Goal: Task Accomplishment & Management: Manage account settings

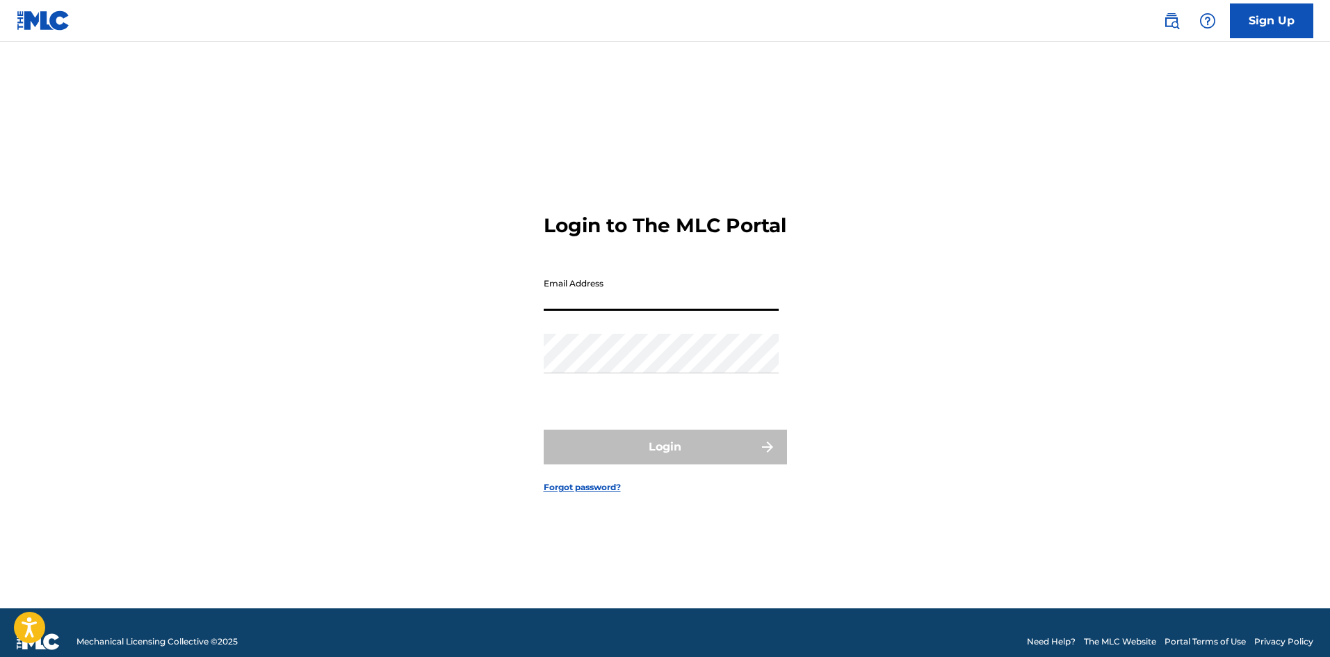
click at [631, 306] on input "Email Address" at bounding box center [661, 291] width 235 height 40
type input "[EMAIL_ADDRESS][DOMAIN_NAME]"
click at [608, 386] on div "Password" at bounding box center [661, 365] width 235 height 63
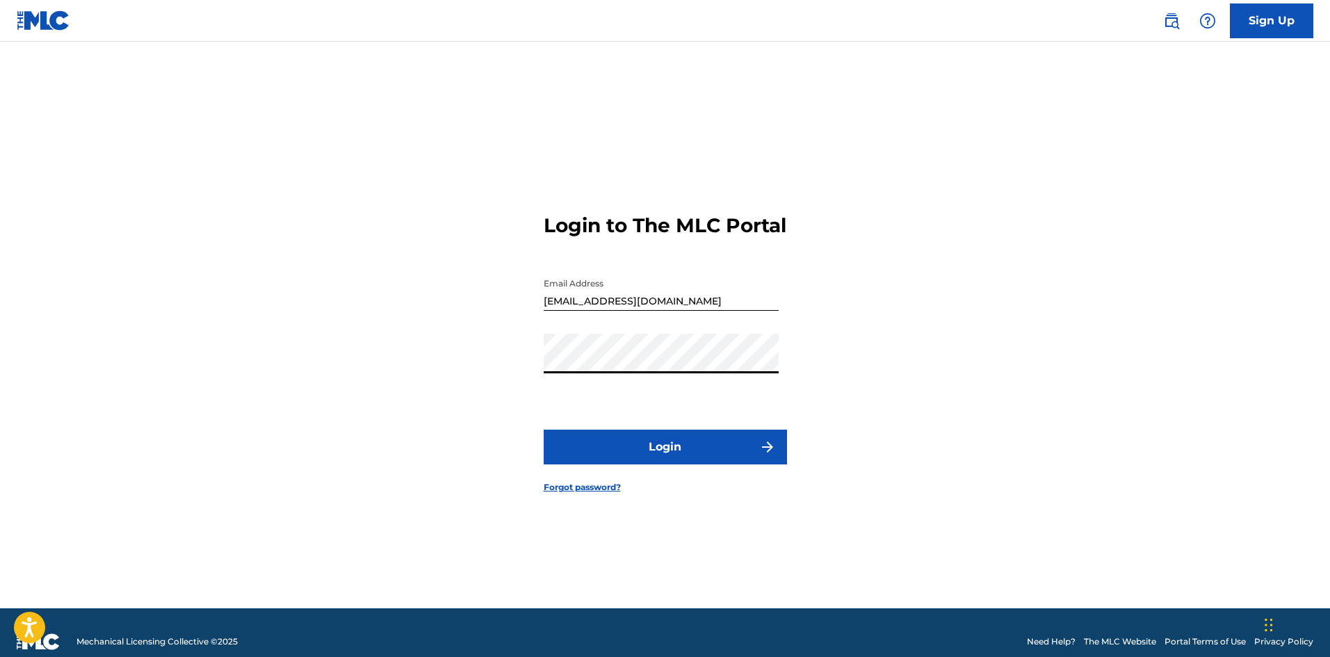
click at [642, 451] on button "Login" at bounding box center [665, 447] width 243 height 35
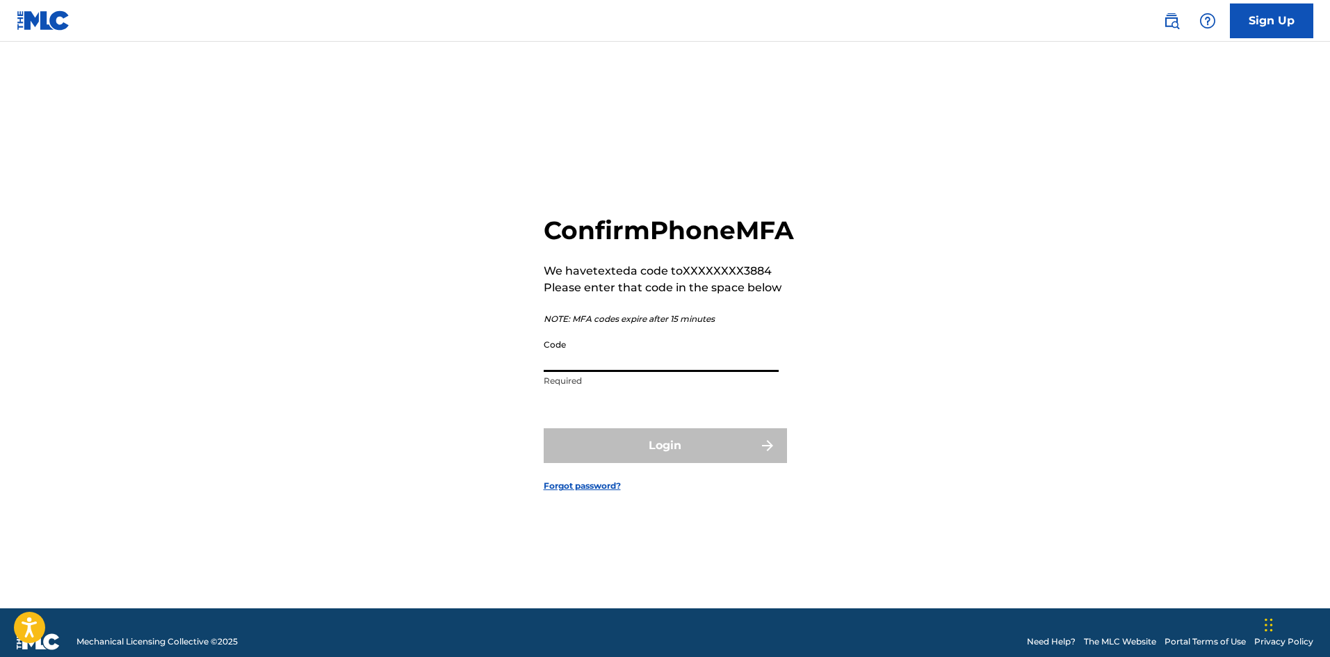
click at [610, 372] on input "Code" at bounding box center [661, 352] width 235 height 40
type input "853154"
click at [544, 428] on button "Login" at bounding box center [665, 445] width 243 height 35
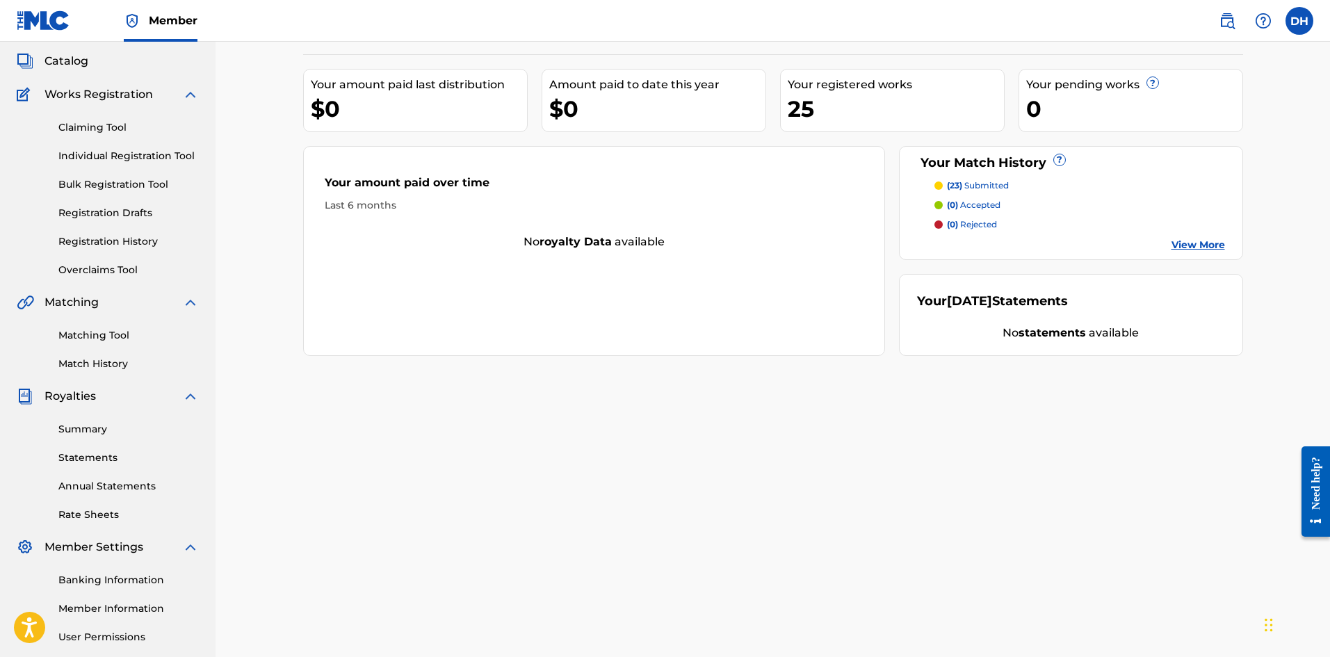
scroll to position [66, 0]
